Goal: Check status: Check status

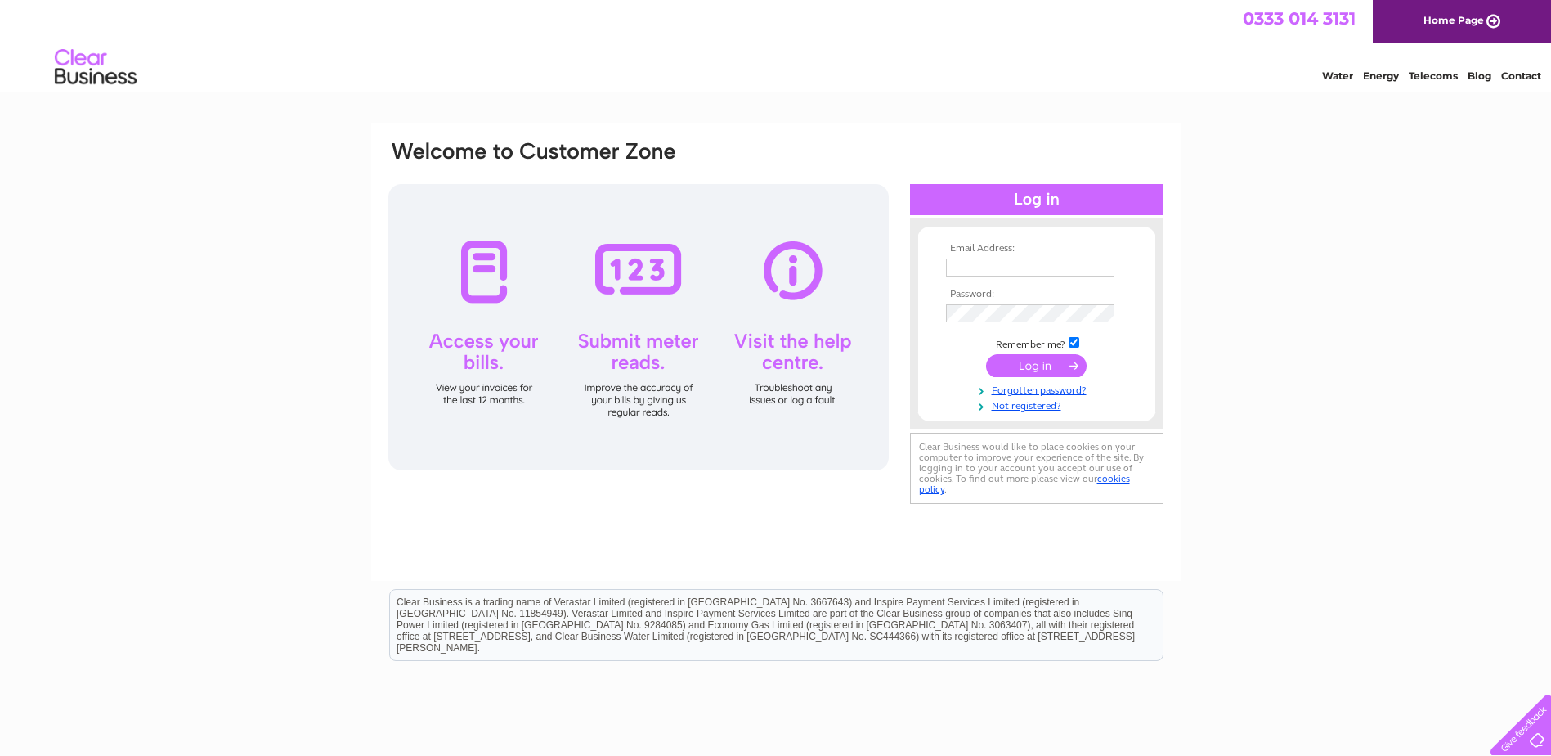
type input "dandreacoachworks@outlook.com"
click at [1055, 351] on td at bounding box center [1037, 365] width 190 height 31
click at [1065, 365] on input "submit" at bounding box center [1036, 365] width 101 height 23
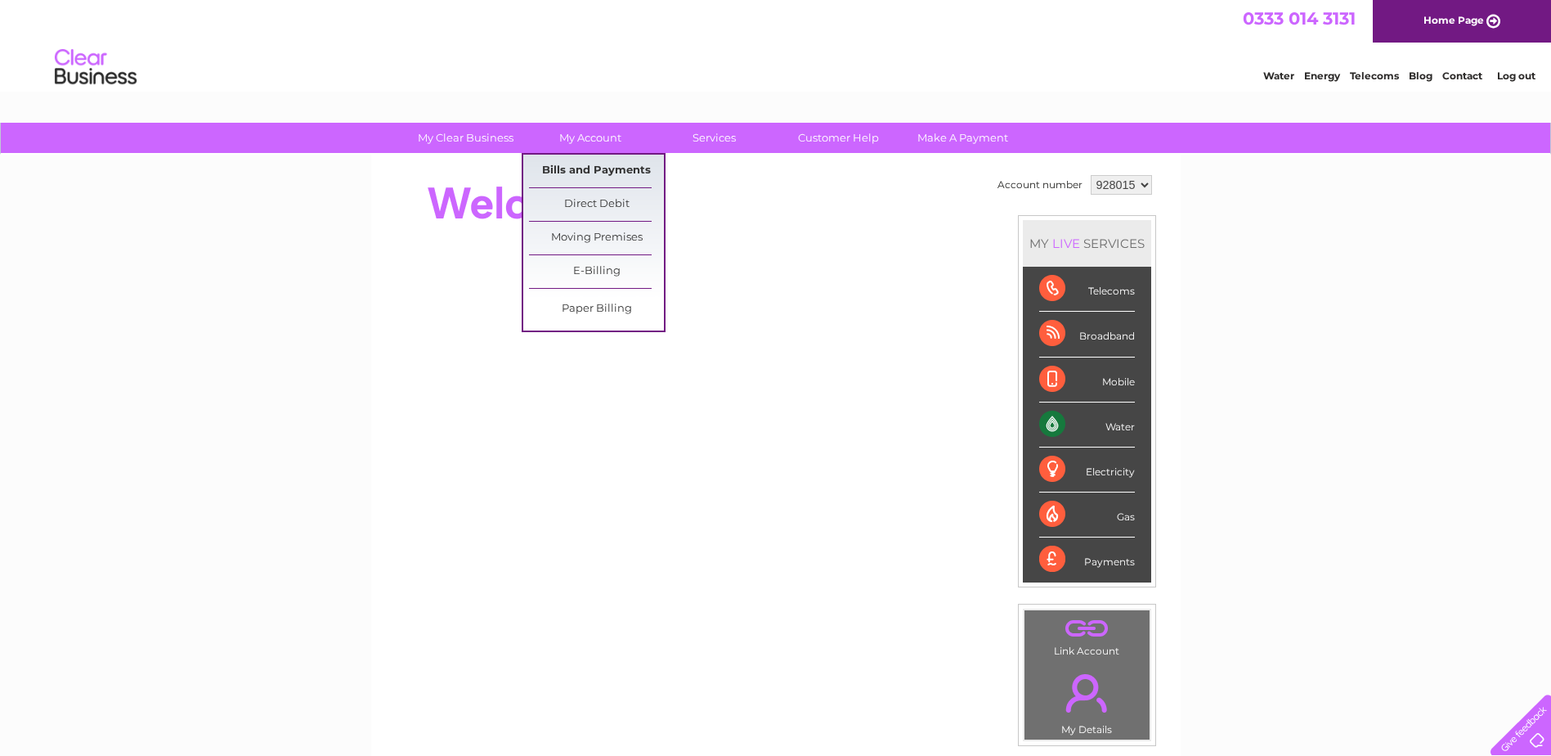
click at [593, 171] on link "Bills and Payments" at bounding box center [596, 171] width 135 height 33
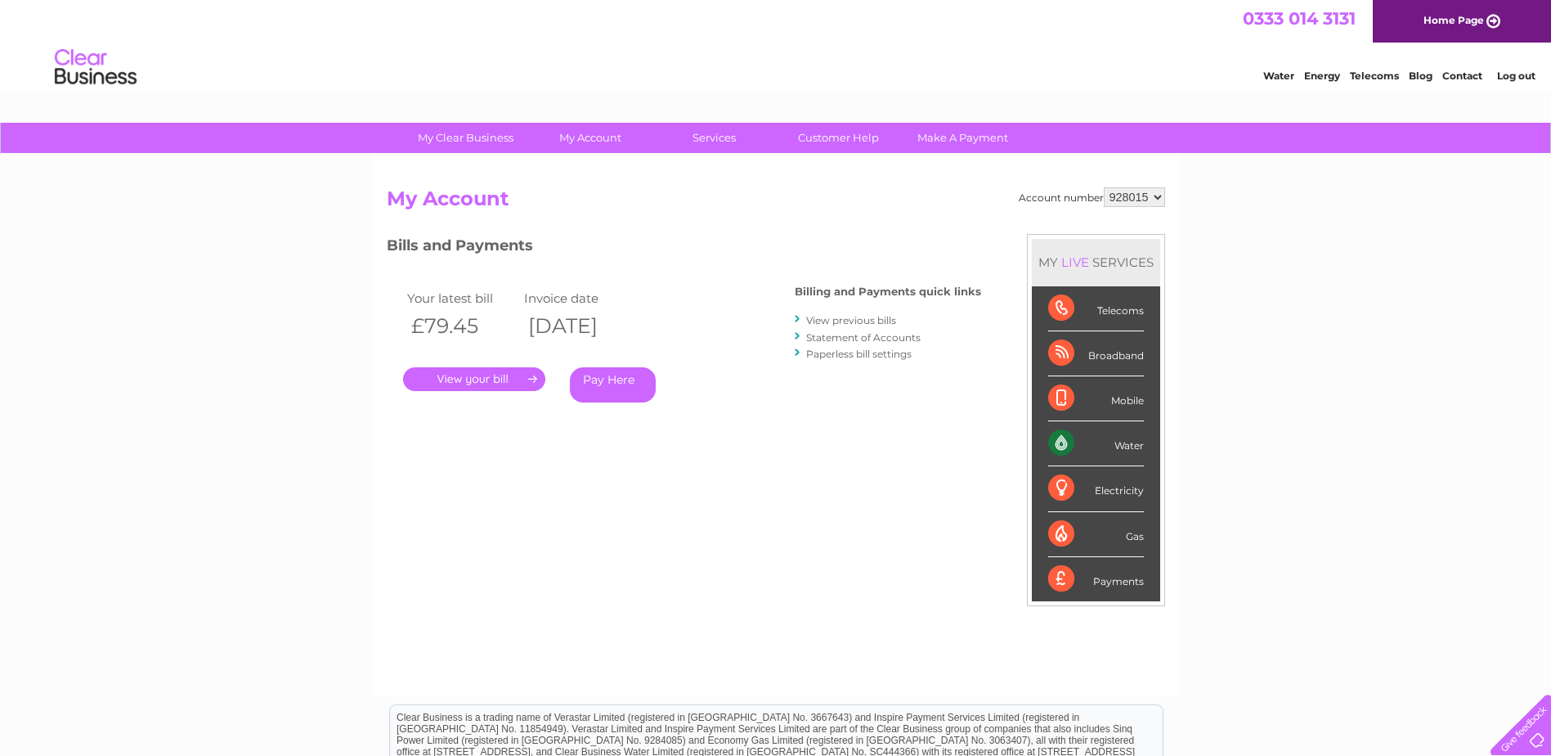
click at [521, 380] on link "." at bounding box center [474, 379] width 142 height 24
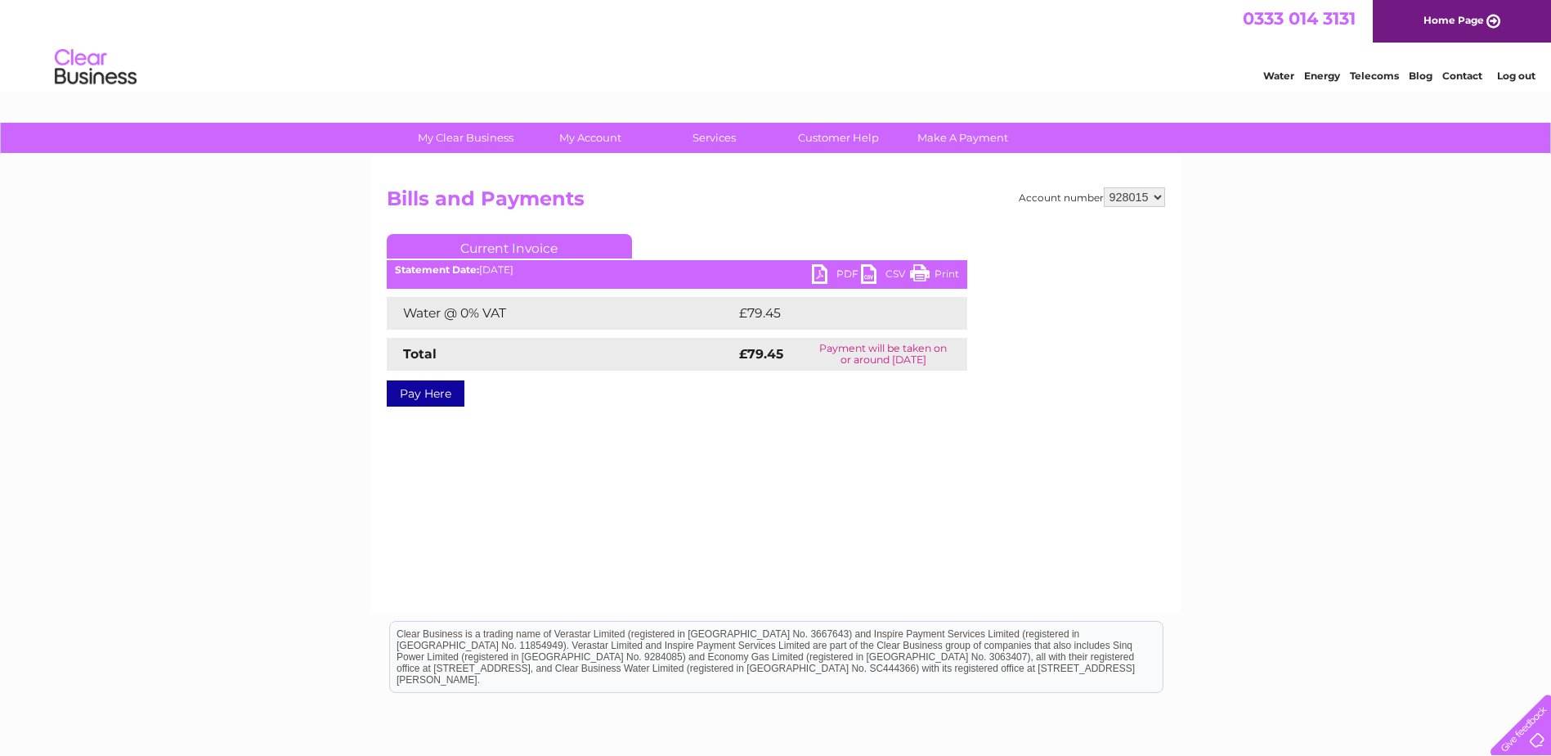
click at [816, 266] on link "PDF" at bounding box center [836, 276] width 49 height 24
